Goal: Task Accomplishment & Management: Use online tool/utility

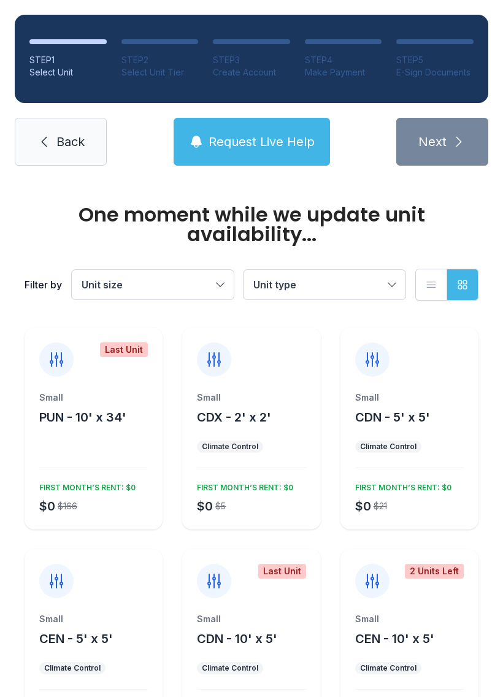
click at [53, 134] on link "Back" at bounding box center [61, 142] width 92 height 48
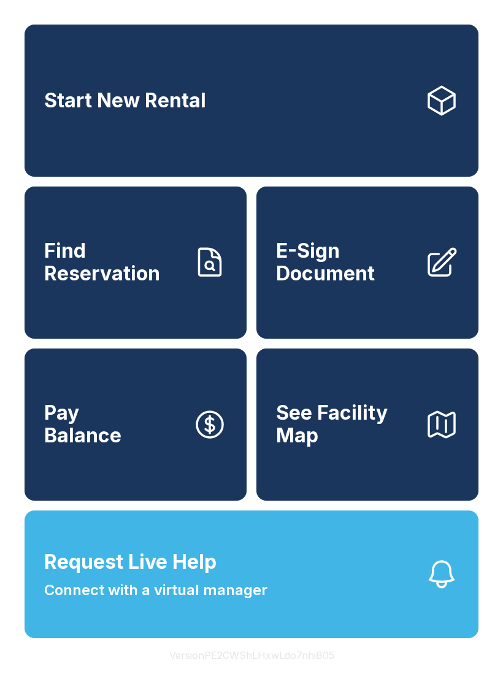
click at [273, 673] on button "Version PE2CWShLHxwLdo7nhiB05" at bounding box center [252, 655] width 185 height 34
click at [279, 673] on button "Version PE2CWShLHxwLdo7nhiB05" at bounding box center [252, 655] width 185 height 34
click at [278, 673] on button "Version PE2CWShLHxwLdo7nhiB05" at bounding box center [252, 655] width 185 height 34
click at [281, 670] on button "Version PE2CWShLHxwLdo7nhiB05" at bounding box center [252, 655] width 185 height 34
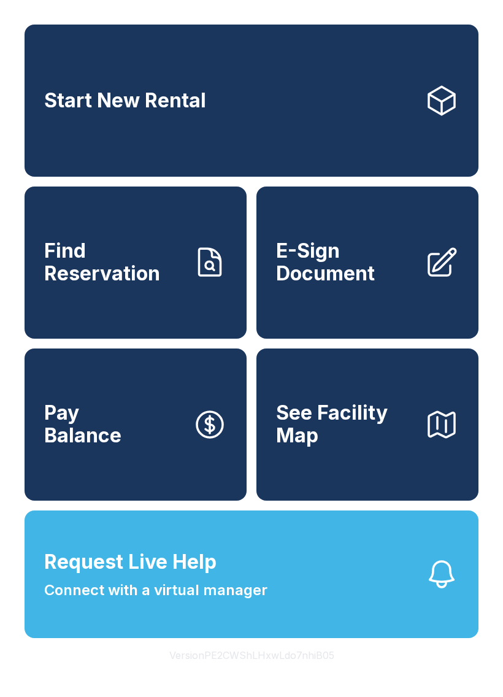
click at [280, 670] on button "Version PE2CWShLHxwLdo7nhiB05" at bounding box center [252, 655] width 185 height 34
click at [279, 671] on button "Version PE2CWShLHxwLdo7nhiB05" at bounding box center [252, 655] width 185 height 34
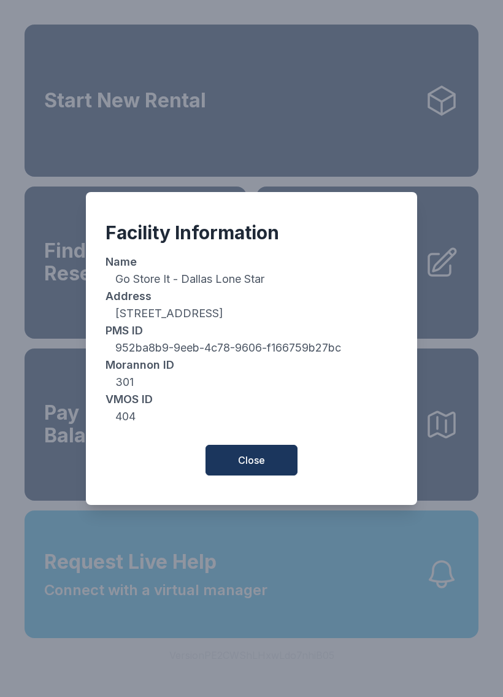
click at [282, 460] on button "Close" at bounding box center [252, 460] width 92 height 31
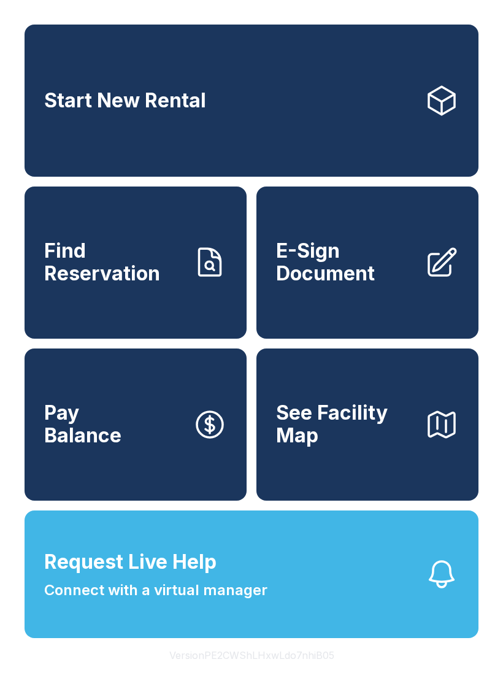
click at [196, 673] on button "Version PE2CWShLHxwLdo7nhiB05" at bounding box center [252, 655] width 185 height 34
click at [197, 673] on button "Version PE2CWShLHxwLdo7nhiB05" at bounding box center [252, 655] width 185 height 34
click at [196, 673] on button "Version PE2CWShLHxwLdo7nhiB05" at bounding box center [252, 655] width 185 height 34
click at [197, 673] on button "Version PE2CWShLHxwLdo7nhiB05" at bounding box center [252, 655] width 185 height 34
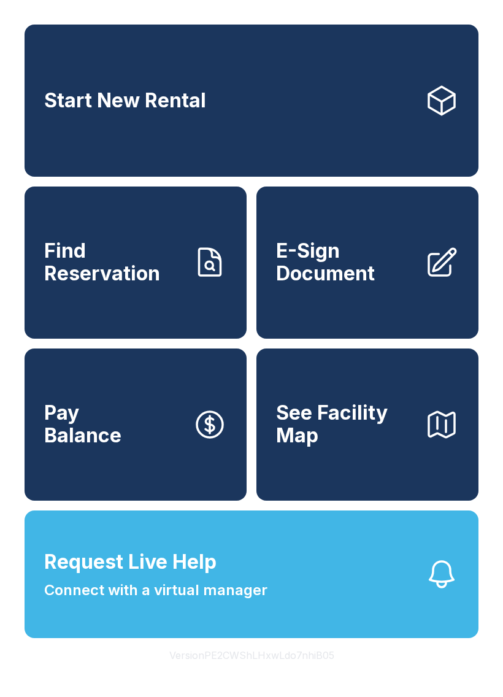
click at [197, 673] on button "Version PE2CWShLHxwLdo7nhiB05" at bounding box center [252, 655] width 185 height 34
click at [192, 673] on button "Version PE2CWShLHxwLdo7nhiB05" at bounding box center [252, 655] width 185 height 34
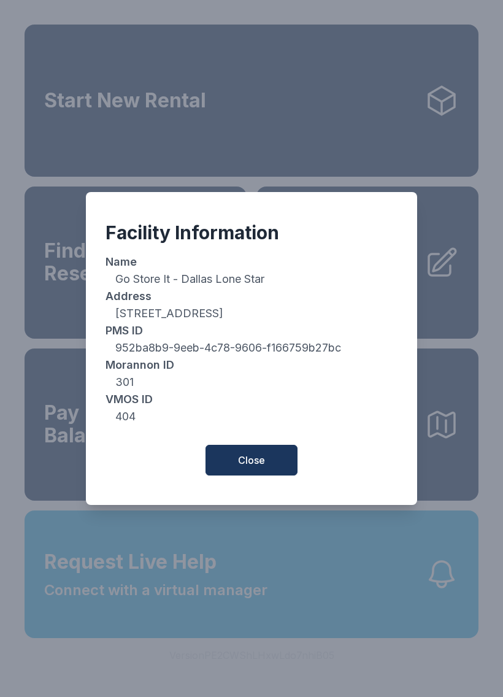
click at [247, 468] on span "Close" at bounding box center [251, 460] width 27 height 15
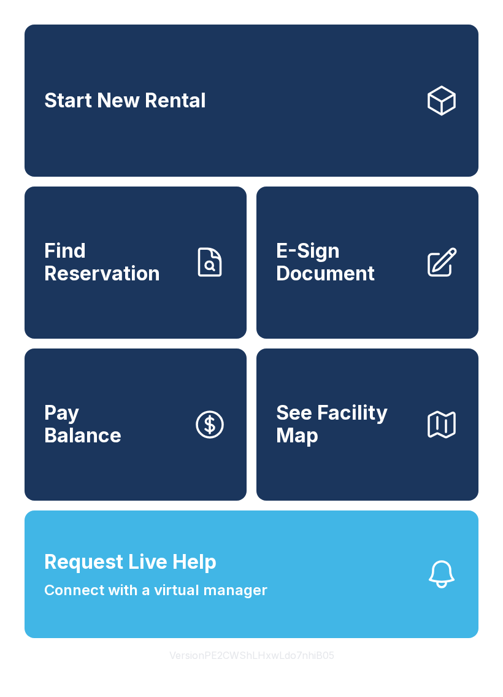
click at [183, 697] on div "Start New Rental Find Reservation E-Sign Document Pay Balance See Facility Map …" at bounding box center [251, 348] width 503 height 697
click at [197, 697] on div "Start New Rental Find Reservation E-Sign Document Pay Balance See Facility Map …" at bounding box center [251, 348] width 503 height 697
